Goal: Find specific page/section

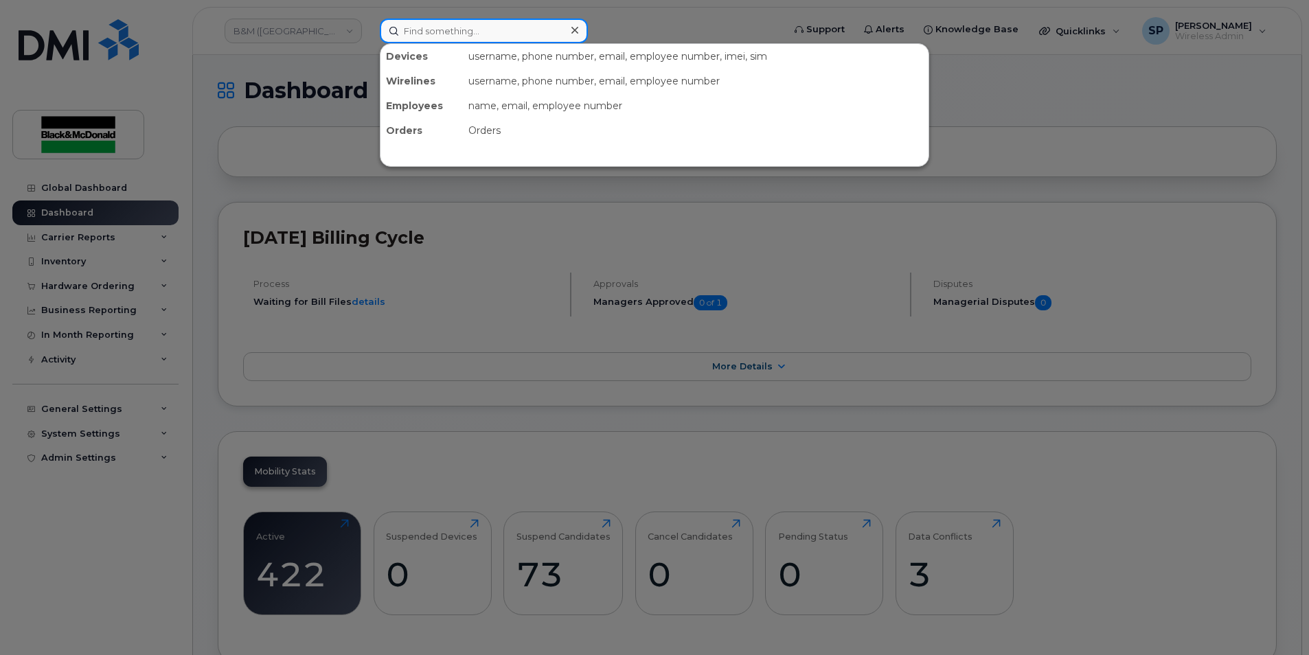
click at [485, 23] on input at bounding box center [484, 31] width 208 height 25
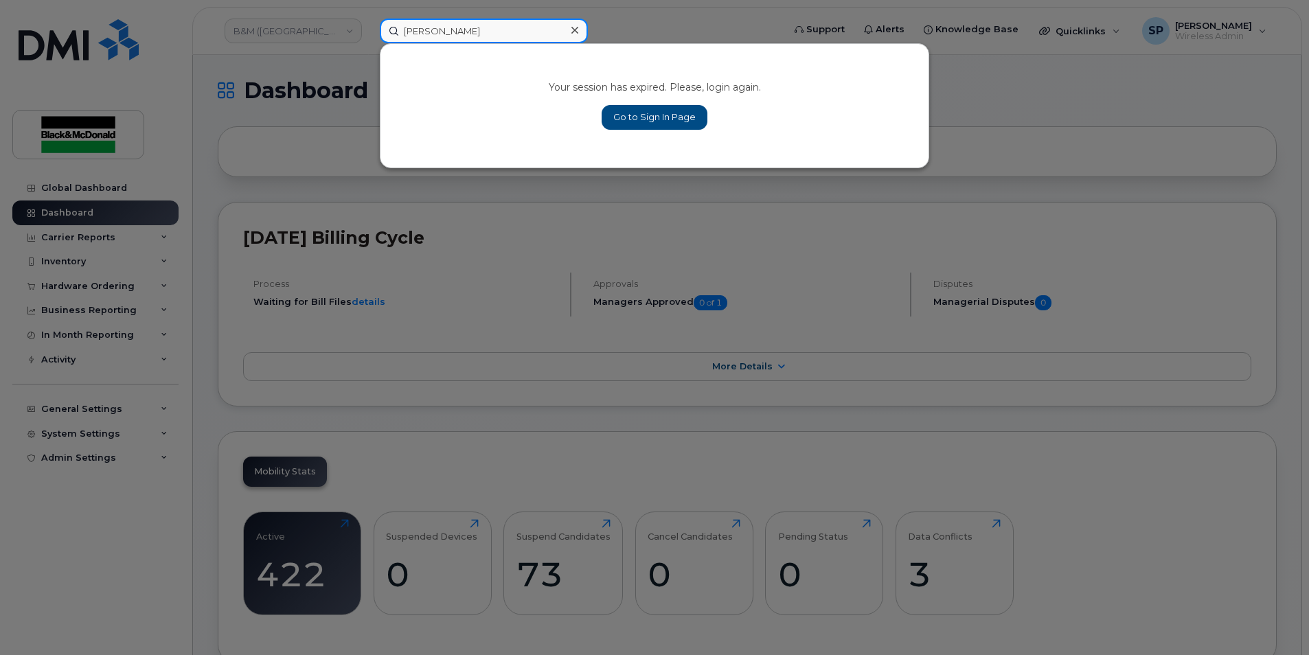
drag, startPoint x: 460, startPoint y: 36, endPoint x: 363, endPoint y: 33, distance: 96.8
click at [369, 33] on div "[PERSON_NAME] Your session has expired. Please, login again. Go to Sign In Page" at bounding box center [577, 31] width 416 height 25
type input "mor"
click at [670, 115] on link "Go to Sign In Page" at bounding box center [654, 117] width 106 height 25
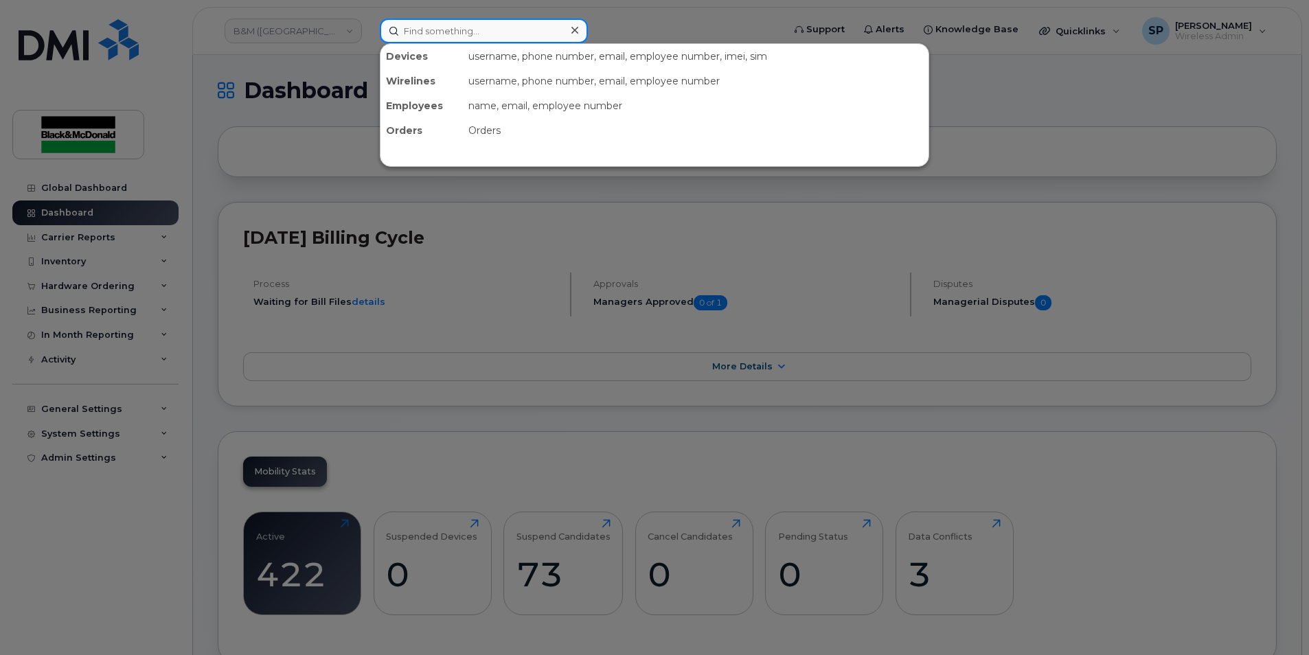
click at [416, 33] on input at bounding box center [484, 31] width 208 height 25
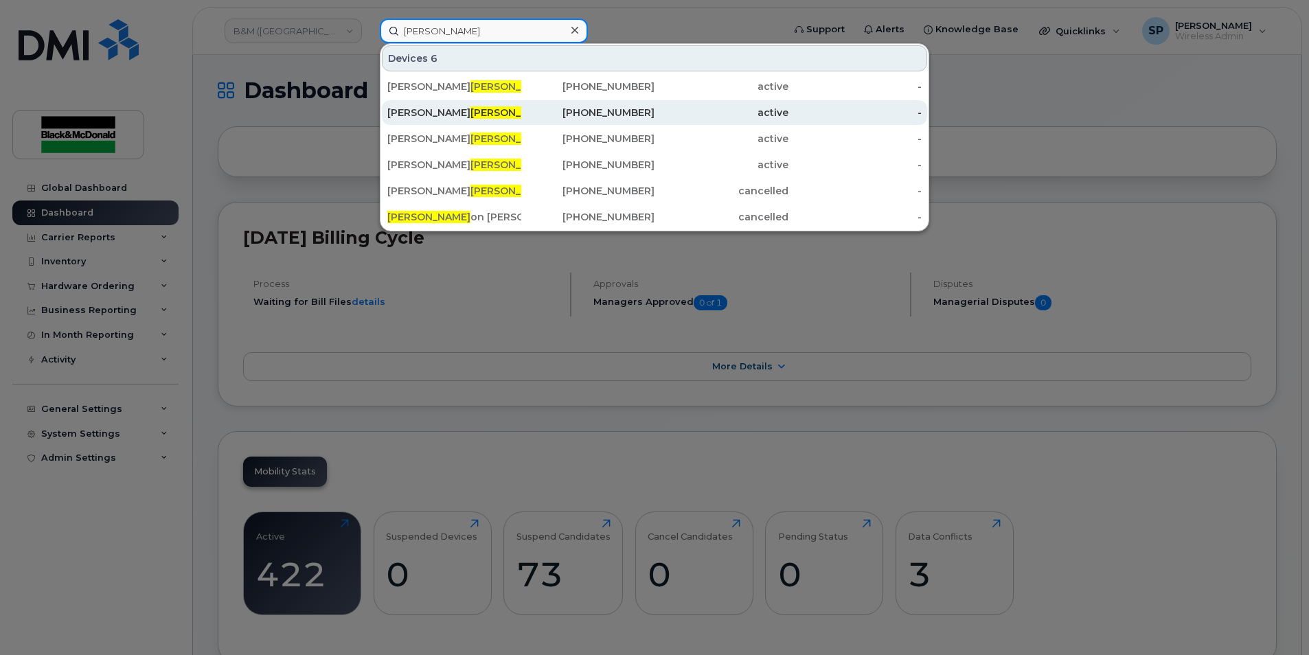
type input "morris"
click at [468, 111] on div "Matt Morris sey" at bounding box center [454, 113] width 134 height 14
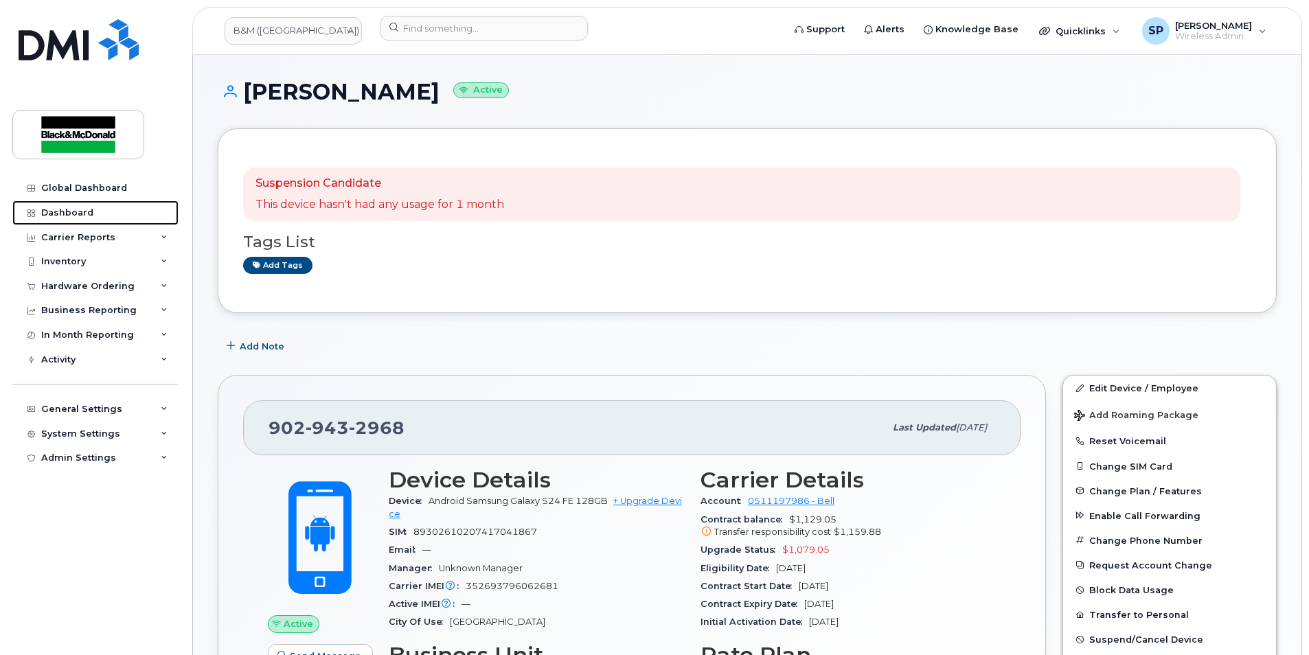
drag, startPoint x: 67, startPoint y: 214, endPoint x: 355, endPoint y: 212, distance: 288.4
click at [67, 214] on div "Dashboard" at bounding box center [67, 212] width 52 height 11
